Goal: Task Accomplishment & Management: Manage account settings

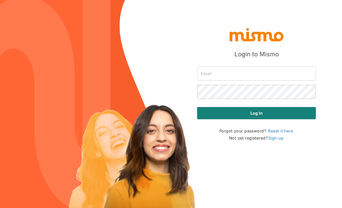
click at [229, 66] on div "​" at bounding box center [254, 71] width 123 height 18
click at [229, 74] on input "text" at bounding box center [256, 73] width 119 height 14
type input "[EMAIL_ADDRESS][DOMAIN_NAME]"
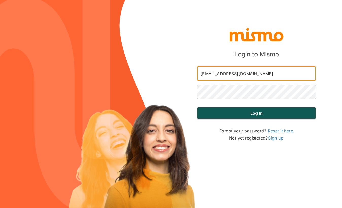
click at [228, 118] on button "Log in" at bounding box center [256, 113] width 119 height 12
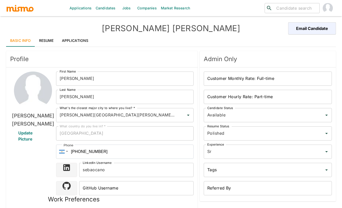
click at [44, 37] on link "Resume" at bounding box center [46, 40] width 23 height 12
